Goal: Obtain resource: Download file/media

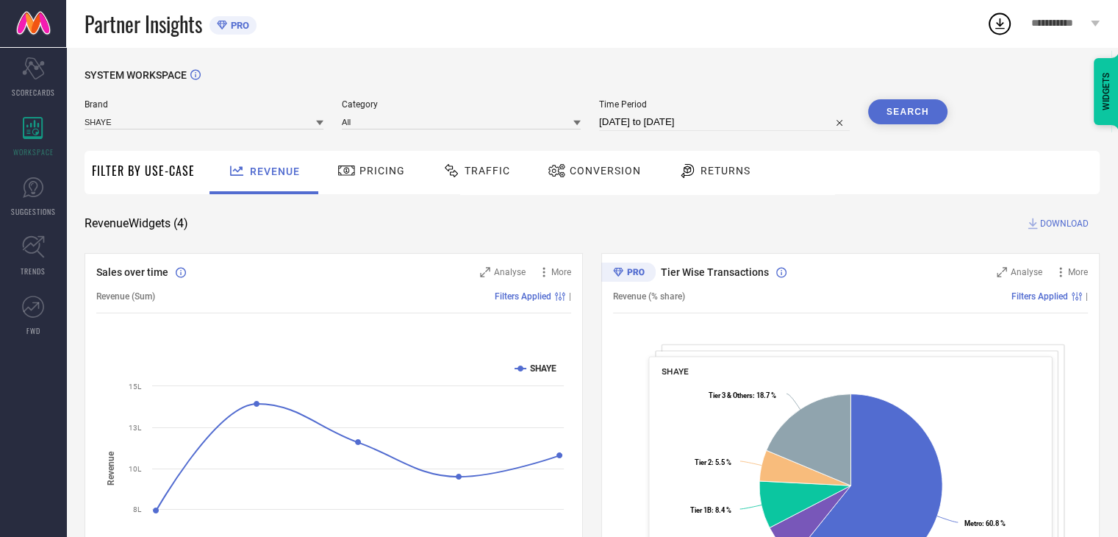
click at [615, 165] on span "Conversion" at bounding box center [605, 171] width 71 height 12
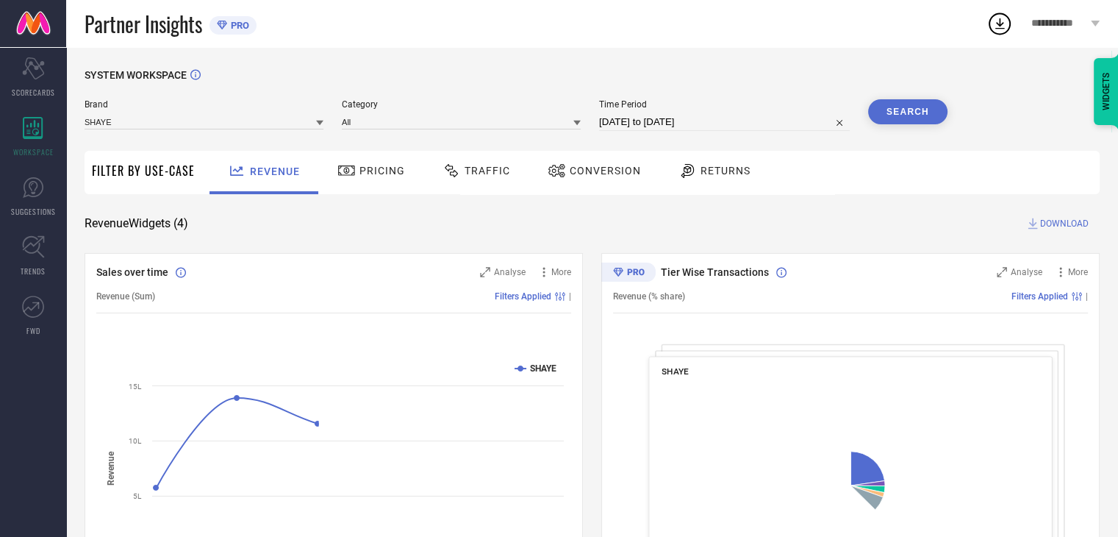
click at [603, 174] on span "Conversion" at bounding box center [605, 171] width 71 height 12
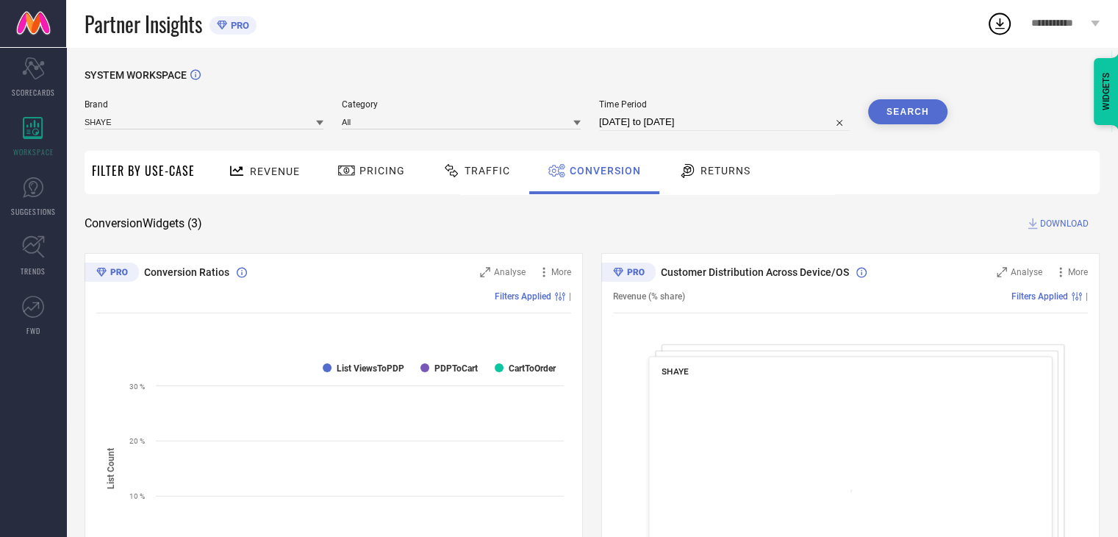
select select "6"
select select "2025"
select select "7"
select select "2025"
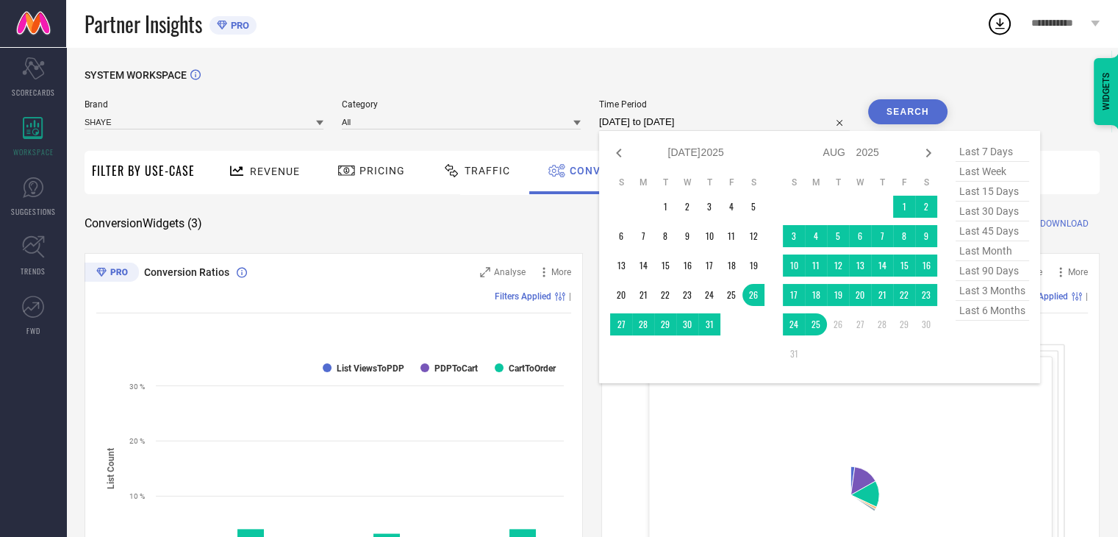
click at [729, 117] on input "26-07-2025 to 25-08-2025" at bounding box center [724, 122] width 251 height 18
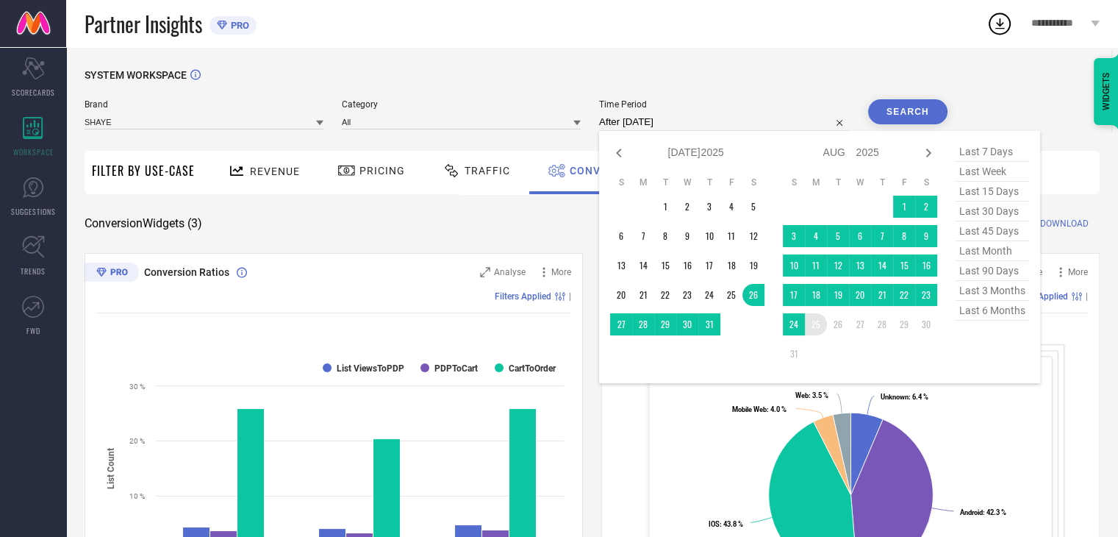
click at [819, 328] on td "25" at bounding box center [816, 324] width 22 height 22
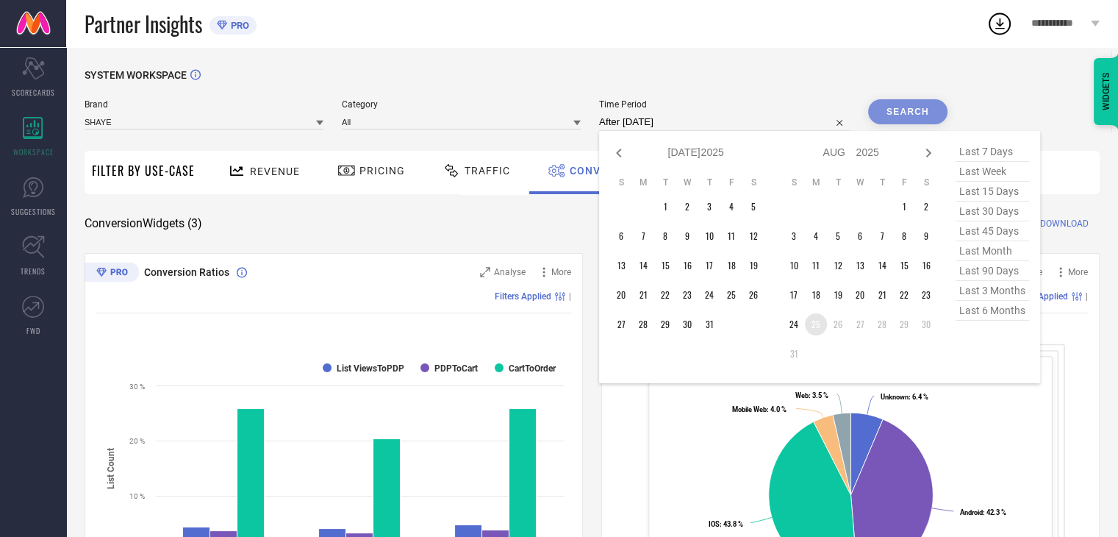
type input "25-08-2025 to 25-08-2025"
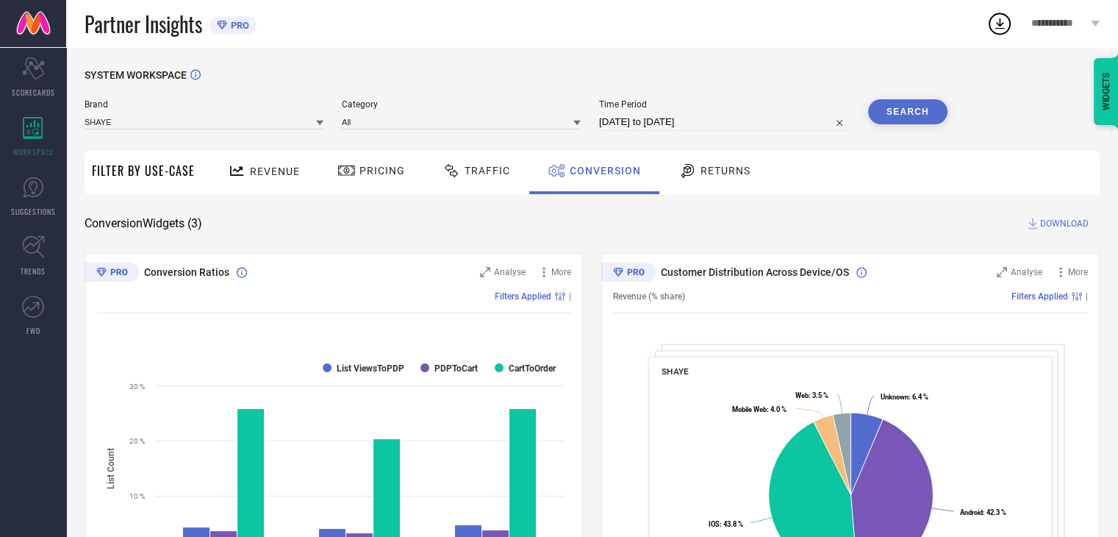
click at [921, 113] on button "Search" at bounding box center [907, 111] width 79 height 25
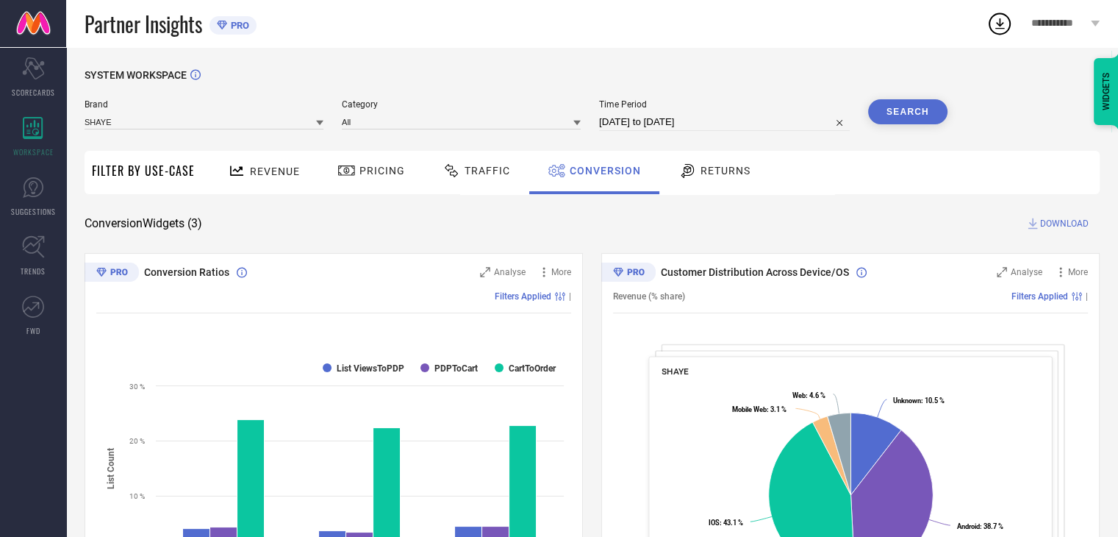
click at [1055, 224] on span "DOWNLOAD" at bounding box center [1064, 223] width 49 height 15
